Goal: Submit feedback/report problem

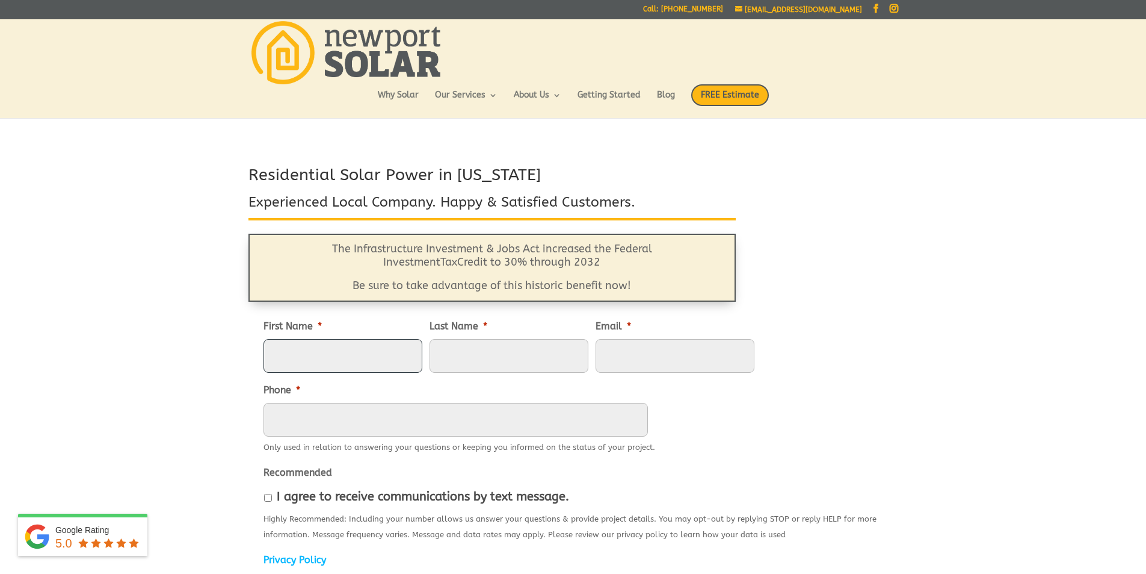
click at [297, 347] on input "First Name *" at bounding box center [343, 356] width 159 height 34
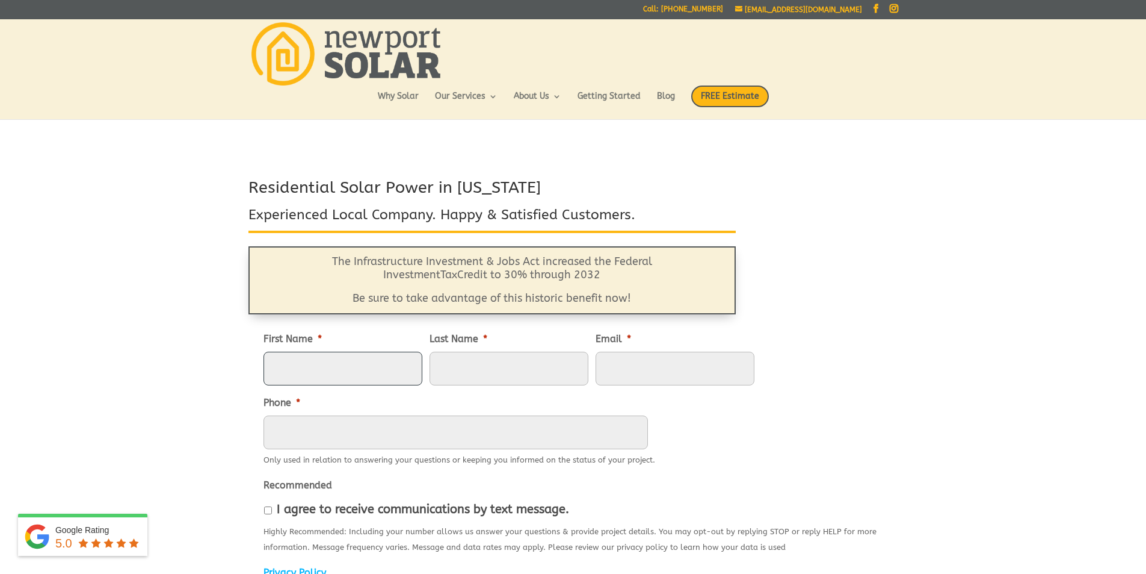
type input "[PERSON_NAME]"
type input "[EMAIL_ADDRESS][DOMAIN_NAME]"
type input "4014391891"
type input "12 PORTSIDE DR"
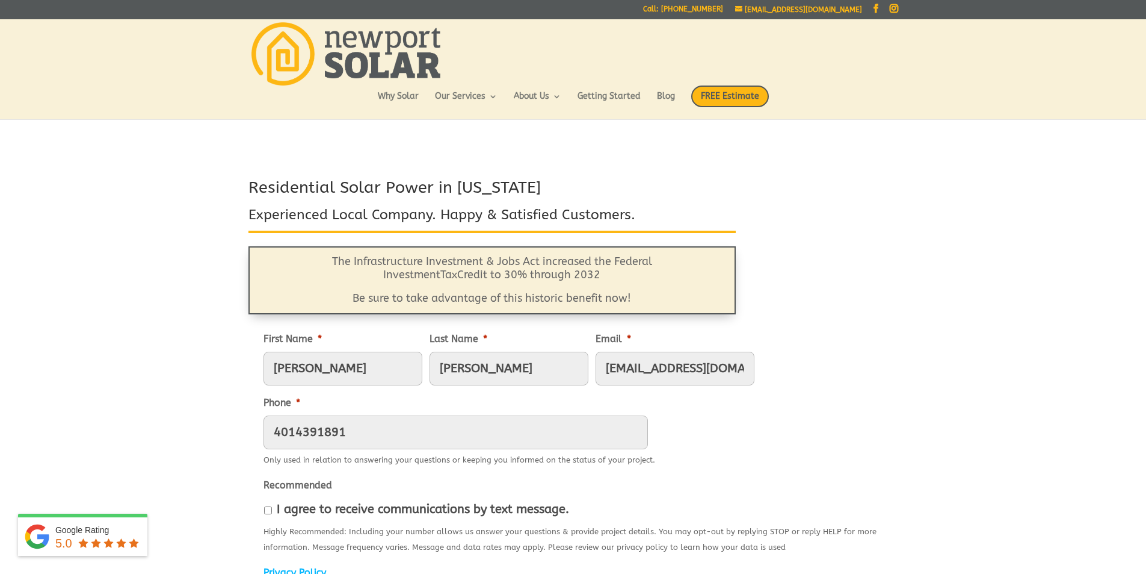
type input "[GEOGRAPHIC_DATA]"
type input "02809-1014"
type input "[PHONE_NUMBER]"
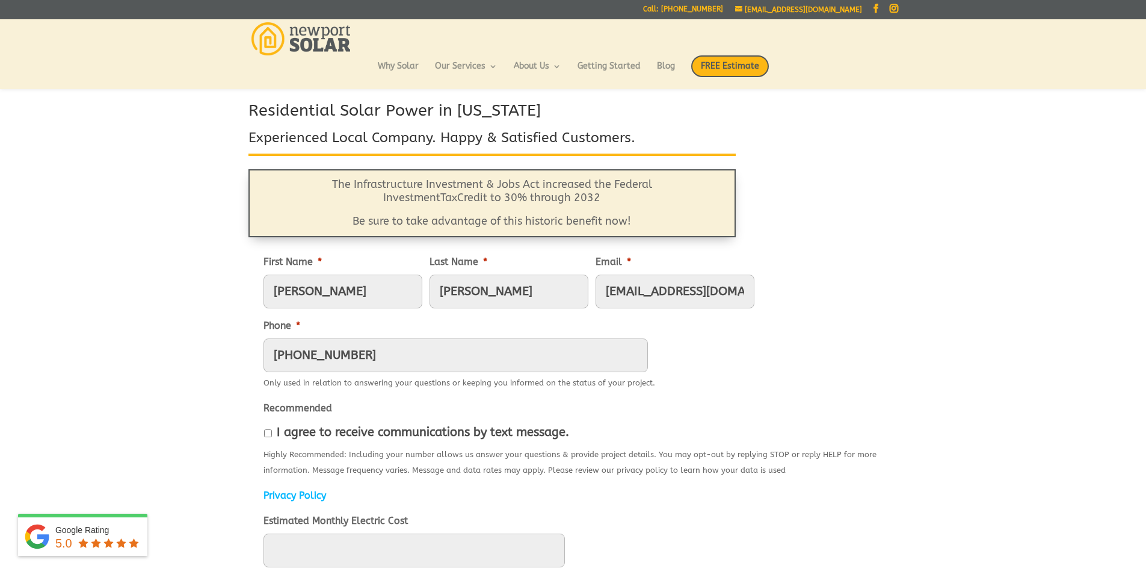
scroll to position [48, 0]
drag, startPoint x: 268, startPoint y: 431, endPoint x: 274, endPoint y: 434, distance: 6.7
click at [270, 431] on input "I agree to receive communications by text message." at bounding box center [268, 431] width 8 height 8
checkbox input "true"
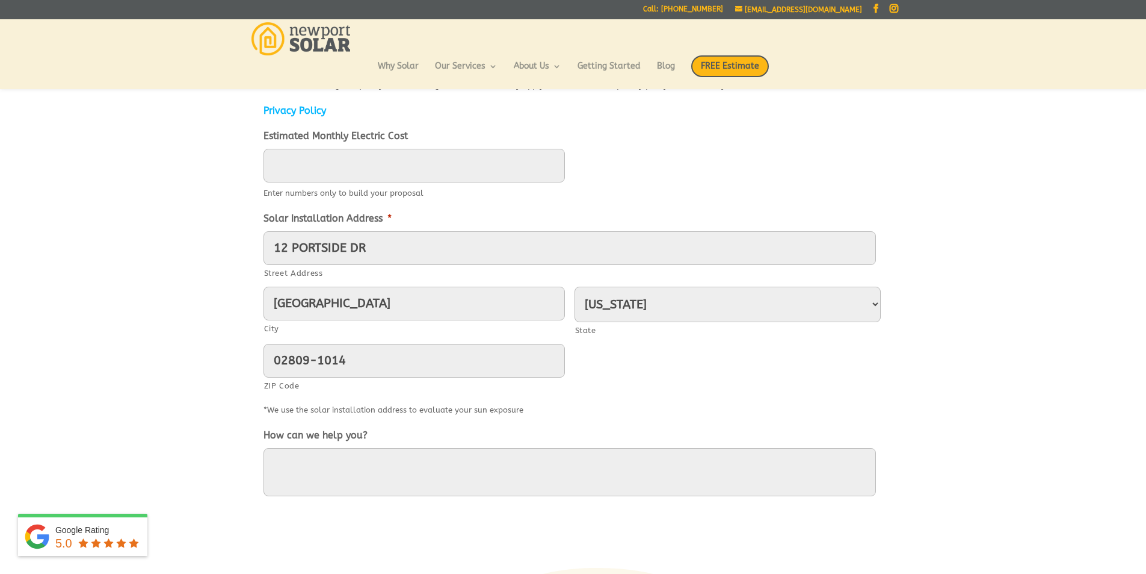
scroll to position [433, 0]
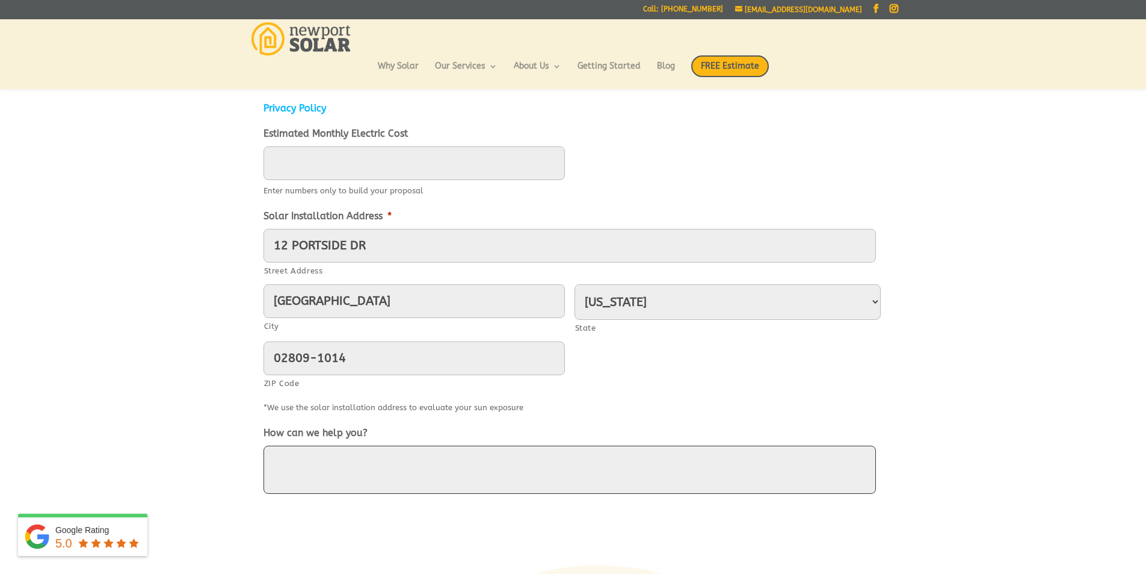
click at [288, 465] on textarea "How can we help you?" at bounding box center [570, 469] width 613 height 48
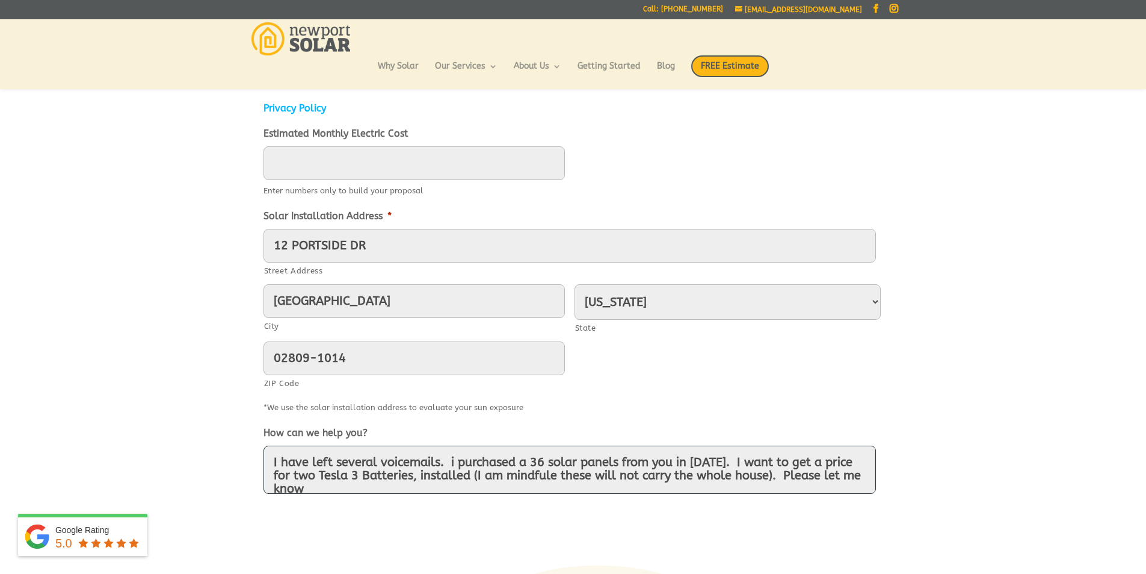
scroll to position [3, 0]
click at [528, 459] on textarea "I have left several voicemails. i purchased a 36 solar panels from you in [DATE…" at bounding box center [570, 469] width 613 height 48
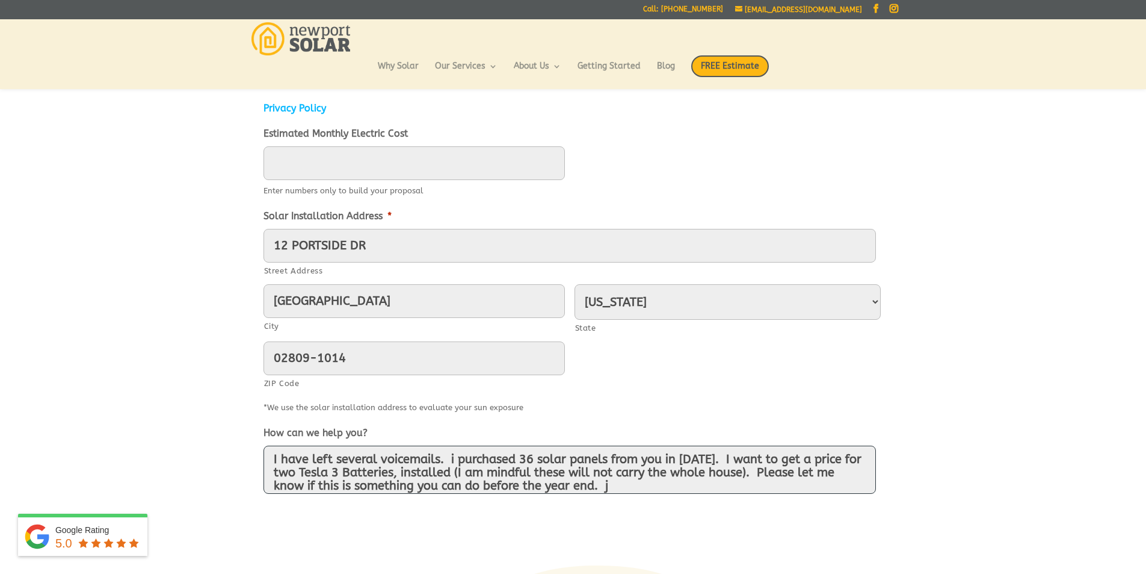
type textarea "I have left several voicemails. i purchased 36 solar panels from you in [DATE].…"
